Goal: Navigation & Orientation: Find specific page/section

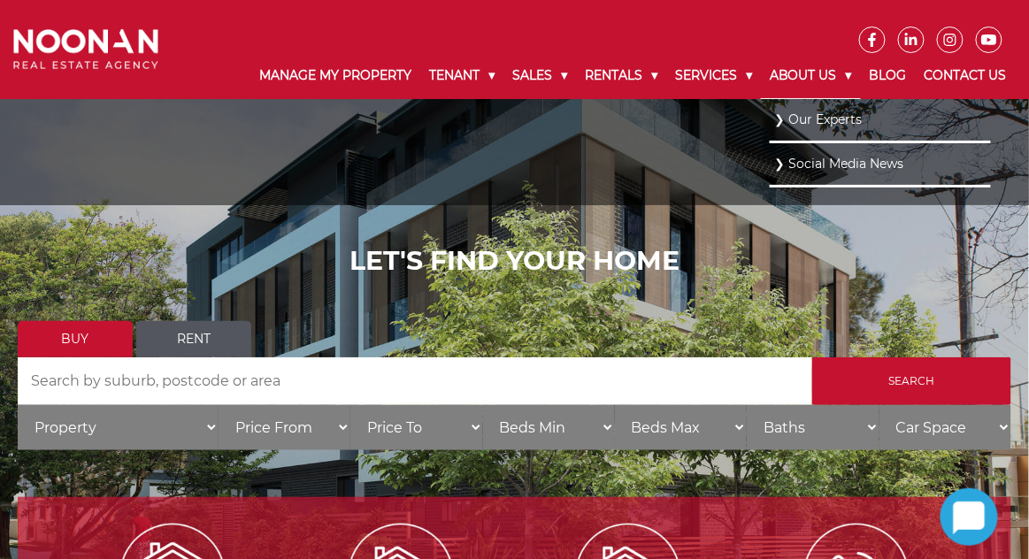
click at [851, 79] on link "About Us" at bounding box center [811, 76] width 100 height 46
click at [840, 119] on link "Our Experts" at bounding box center [880, 119] width 212 height 24
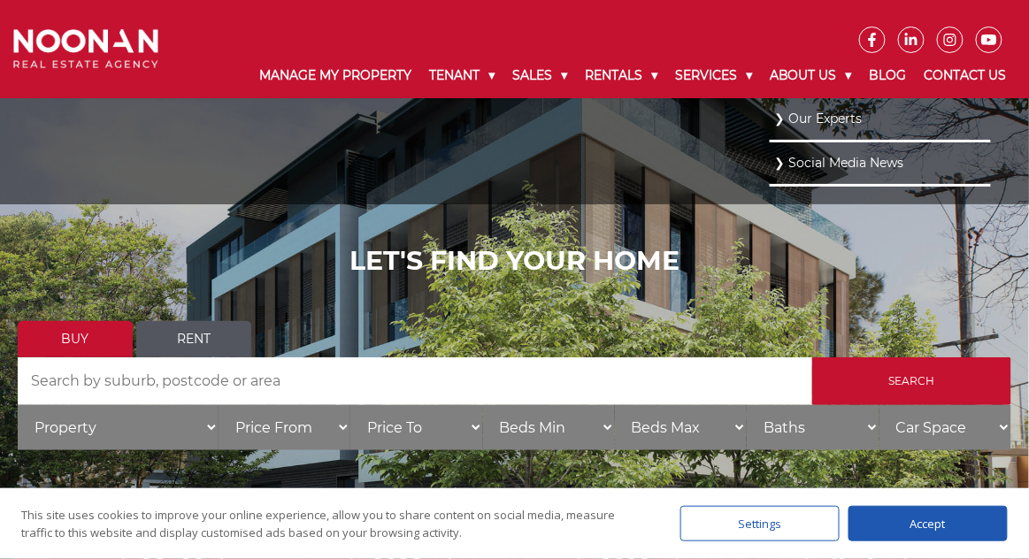
click at [817, 119] on link "Our Experts" at bounding box center [880, 119] width 212 height 24
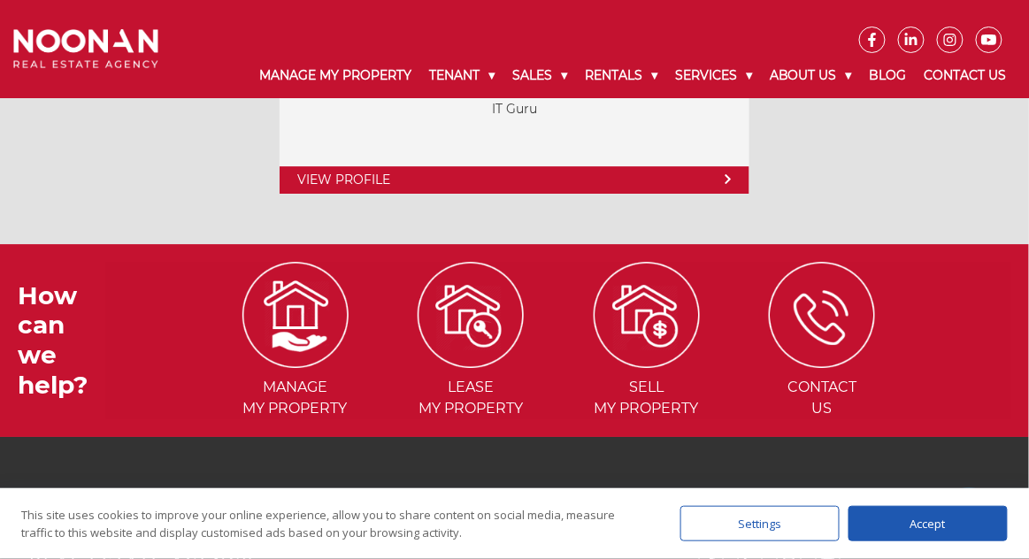
scroll to position [10990, 0]
